Goal: Find specific page/section: Find specific page/section

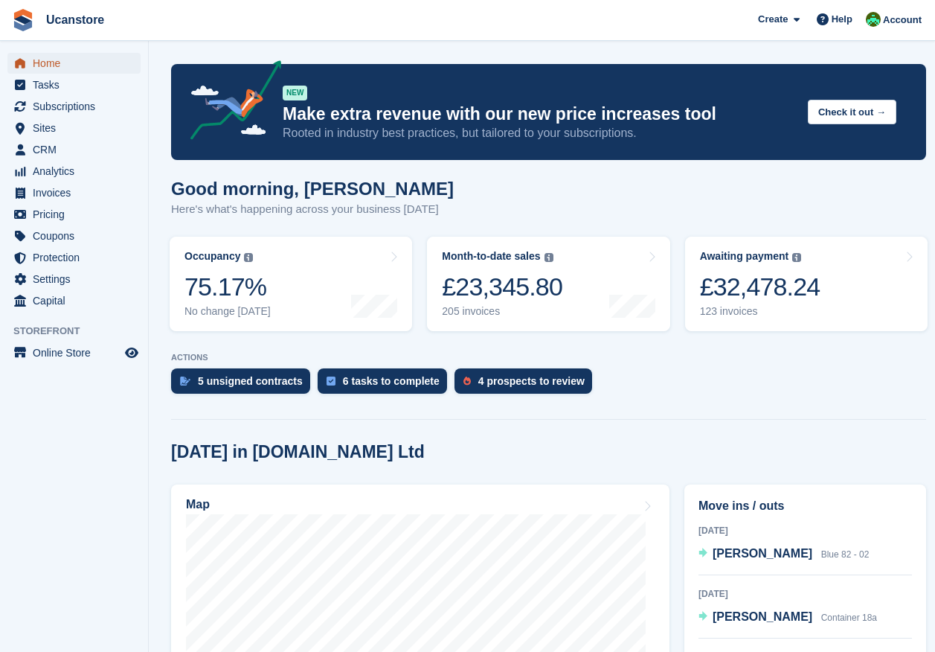
click at [37, 62] on span "Home" at bounding box center [77, 63] width 89 height 21
drag, startPoint x: 54, startPoint y: 129, endPoint x: 80, endPoint y: 153, distance: 35.3
click at [54, 129] on span "Sites" at bounding box center [77, 128] width 89 height 21
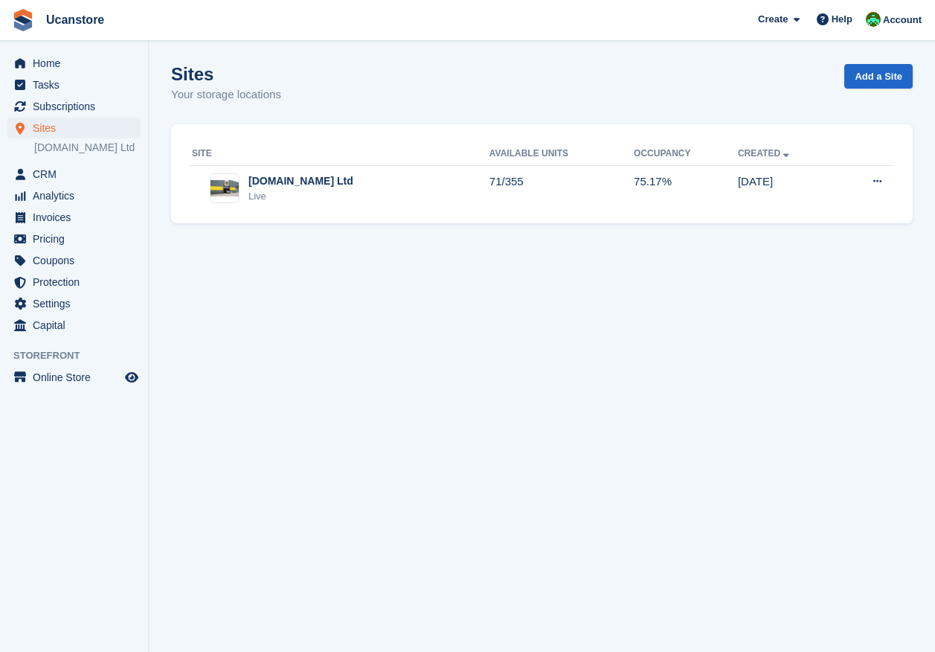
click at [353, 216] on div "Site Available Units Occupancy Created Ucanstore.com Ltd Live 71/355 75.17% 04 …" at bounding box center [542, 174] width 742 height 100
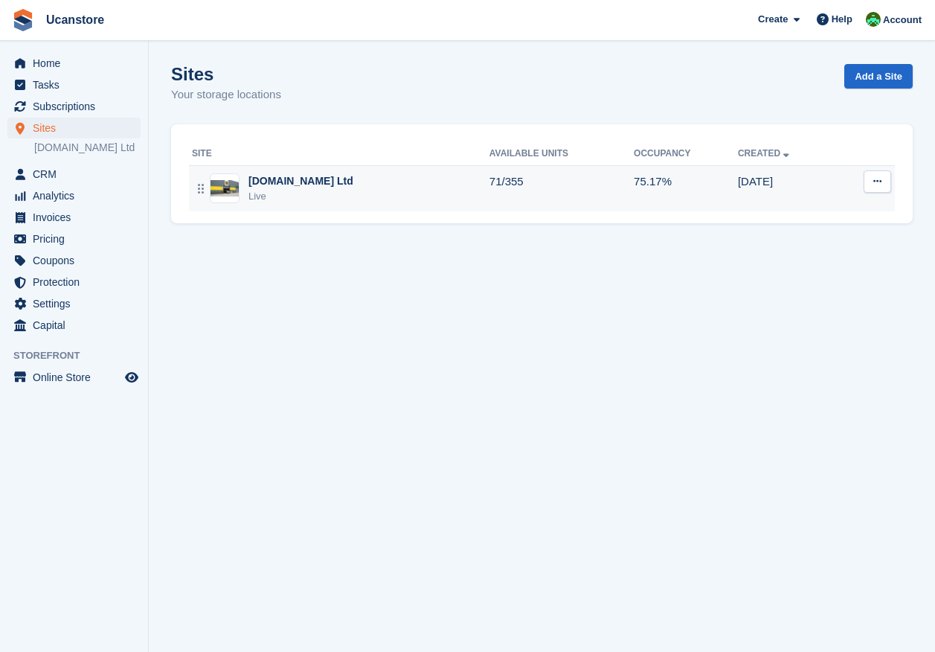
click at [321, 175] on div "[DOMAIN_NAME] Ltd" at bounding box center [300, 181] width 105 height 16
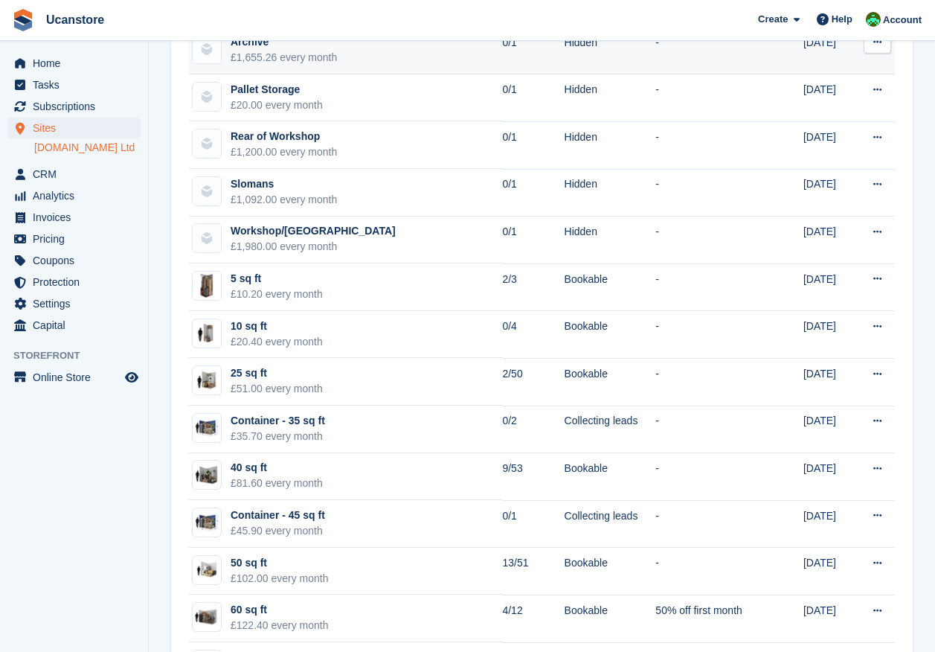
scroll to position [298, 0]
